Goal: Find specific page/section: Find specific page/section

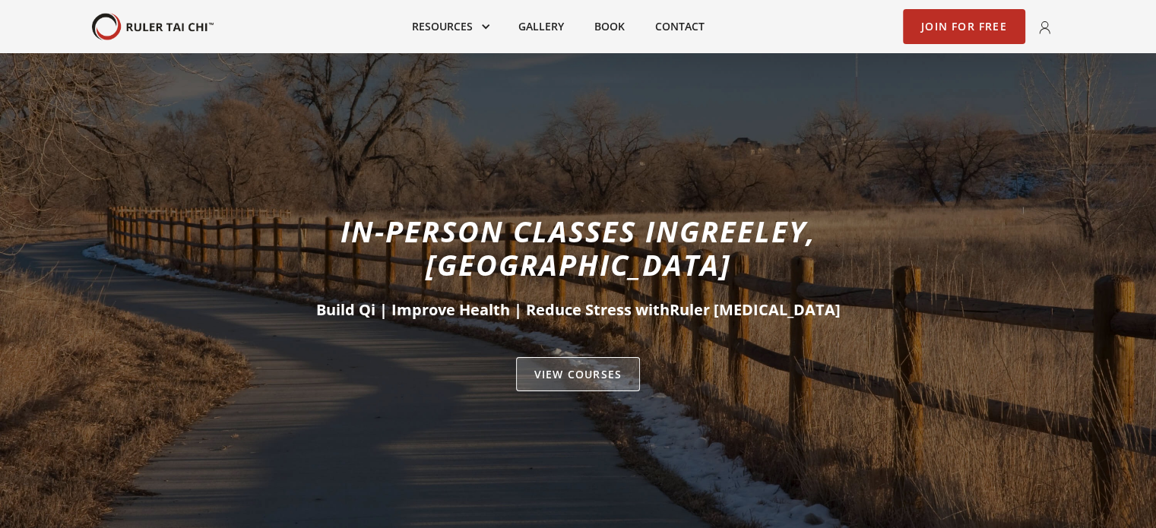
click at [561, 357] on link "VIEW Courses" at bounding box center [578, 374] width 124 height 35
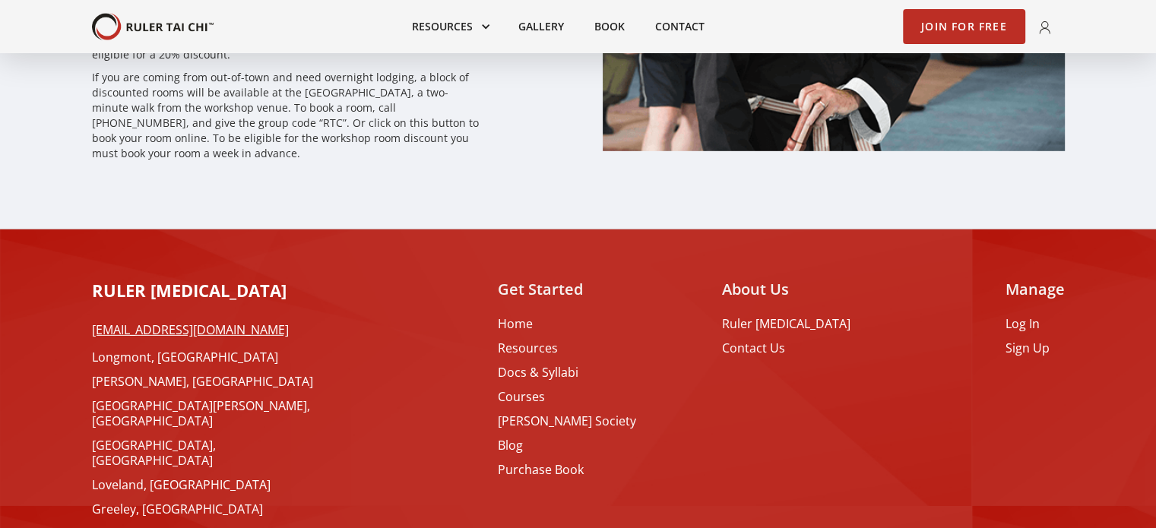
scroll to position [4645, 0]
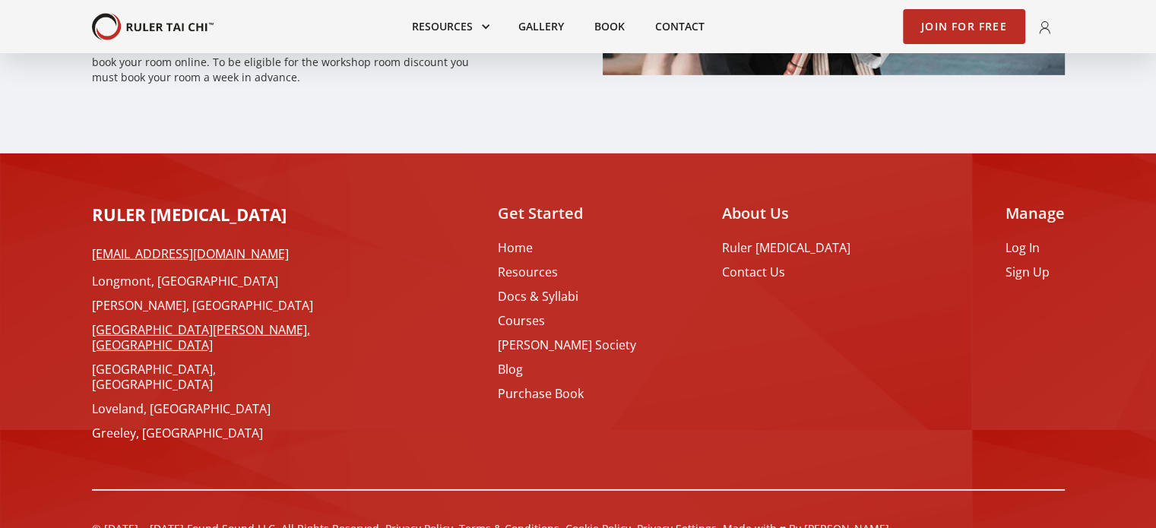
click at [138, 322] on link "[GEOGRAPHIC_DATA][PERSON_NAME], [GEOGRAPHIC_DATA]" at bounding box center [213, 337] width 243 height 30
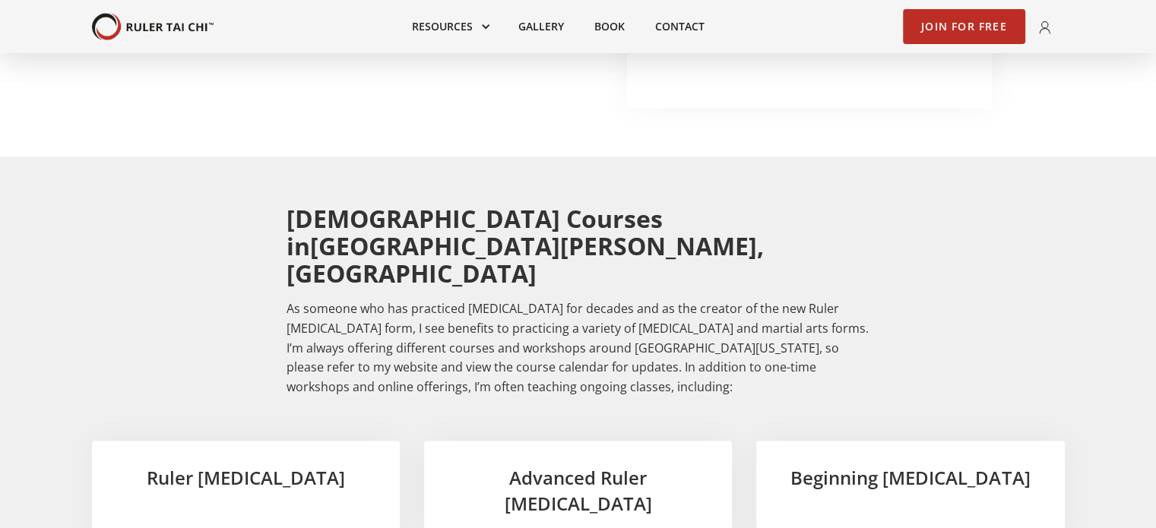
scroll to position [2270, 0]
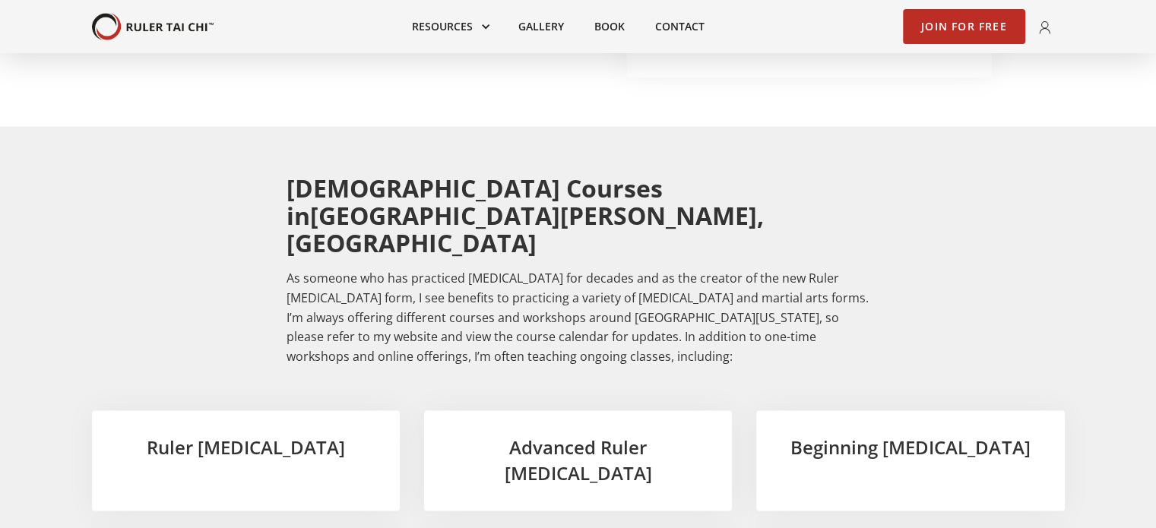
click at [236, 435] on h3 "Ruler [MEDICAL_DATA]" at bounding box center [245, 448] width 259 height 26
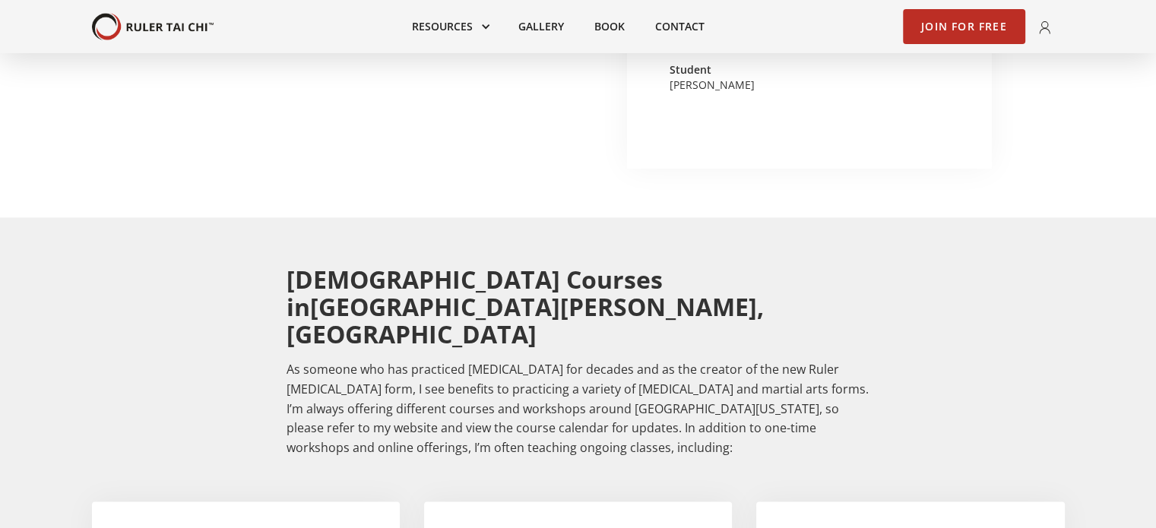
scroll to position [2128, 0]
